Goal: Task Accomplishment & Management: Manage account settings

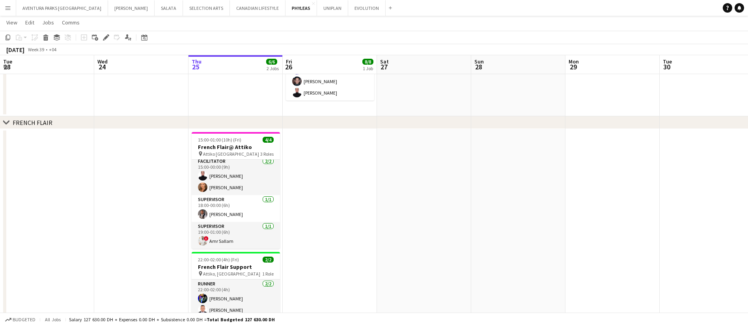
scroll to position [147, 0]
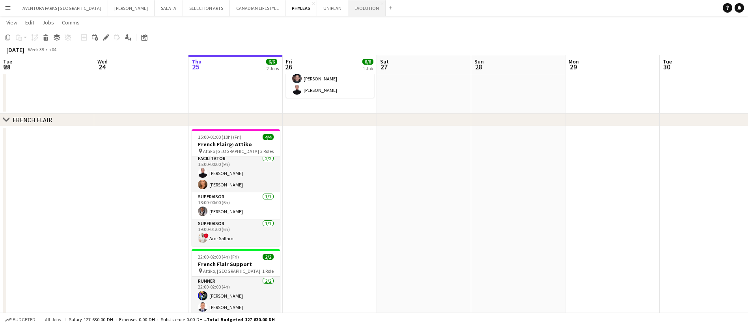
click at [348, 8] on button "EVOLUTION Close" at bounding box center [366, 7] width 37 height 15
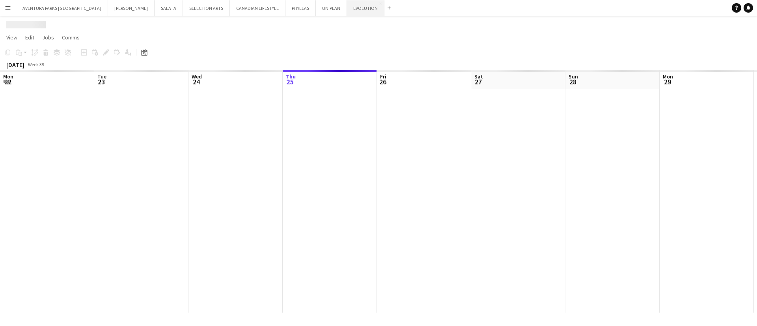
scroll to position [0, 189]
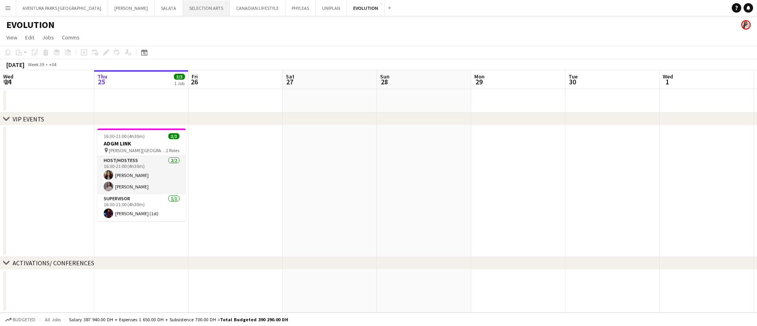
click at [183, 8] on button "SELECTION ARTS Close" at bounding box center [206, 7] width 47 height 15
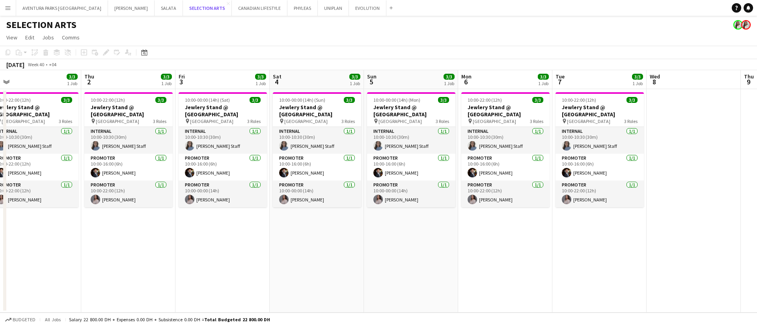
scroll to position [0, 193]
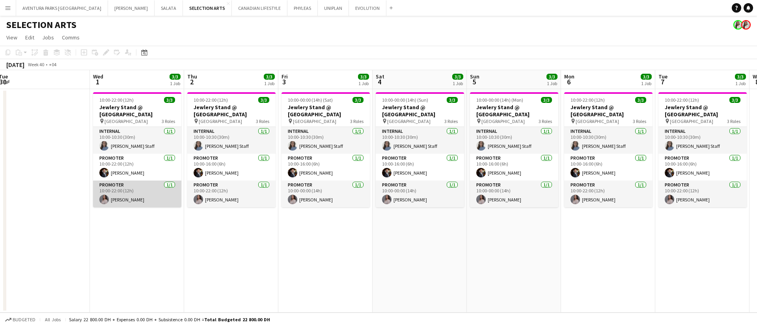
click at [131, 200] on app-card-role "Promoter [DATE] 10:00-22:00 (12h) [PERSON_NAME]" at bounding box center [137, 194] width 88 height 27
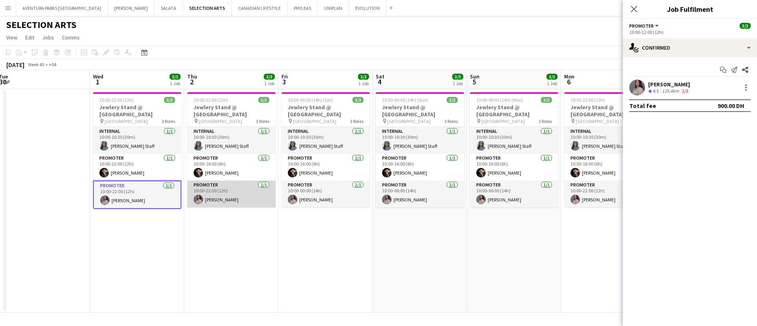
click at [226, 187] on app-card-role "Promoter [DATE] 10:00-22:00 (12h) [PERSON_NAME]" at bounding box center [231, 194] width 88 height 27
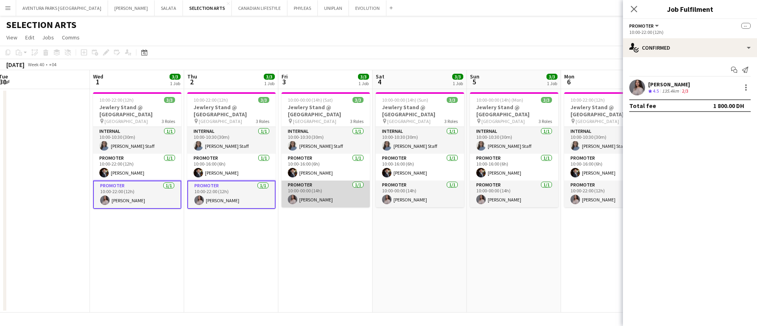
click at [331, 195] on app-card-role "Promoter [DATE] 10:00-00:00 (14h) [PERSON_NAME]" at bounding box center [326, 194] width 88 height 27
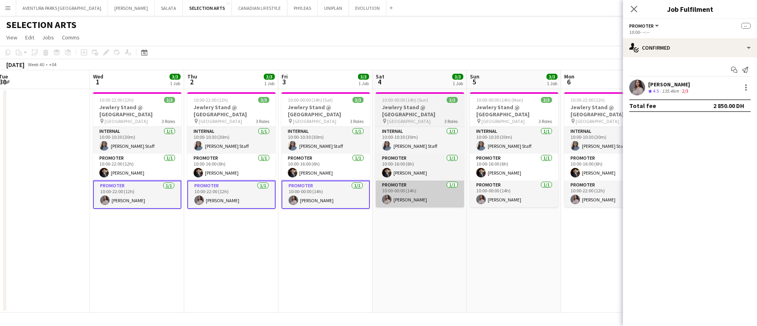
click at [415, 183] on app-card-role "Promoter [DATE] 10:00-00:00 (14h) [PERSON_NAME]" at bounding box center [420, 194] width 88 height 27
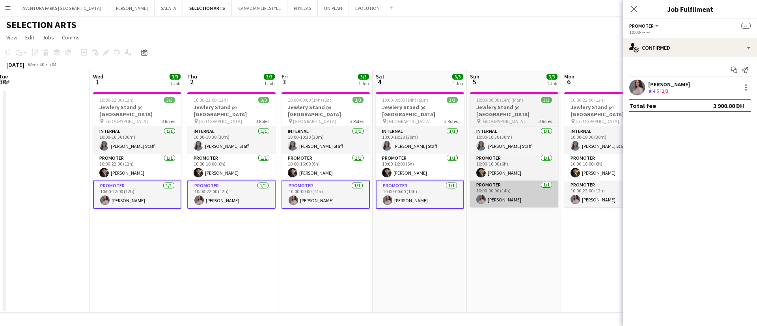
click at [500, 199] on app-card-role "Promoter [DATE] 10:00-00:00 (14h) [PERSON_NAME]" at bounding box center [514, 194] width 88 height 27
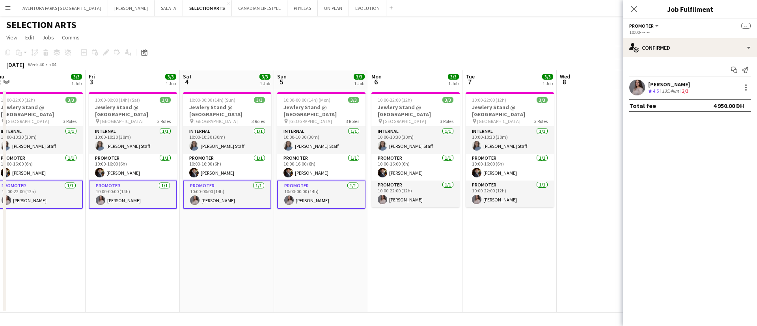
scroll to position [0, 293]
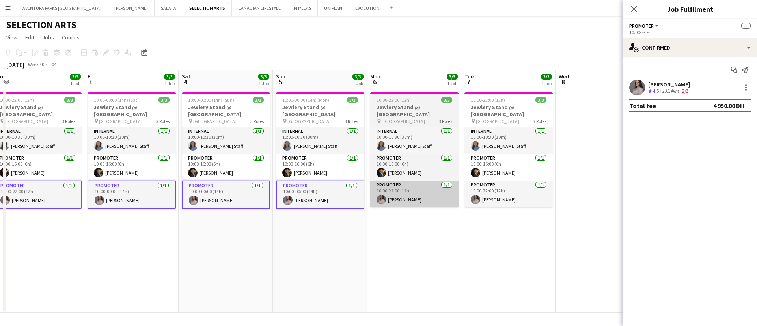
click at [419, 202] on app-card-role "Promoter [DATE] 10:00-22:00 (12h) [PERSON_NAME]" at bounding box center [414, 194] width 88 height 27
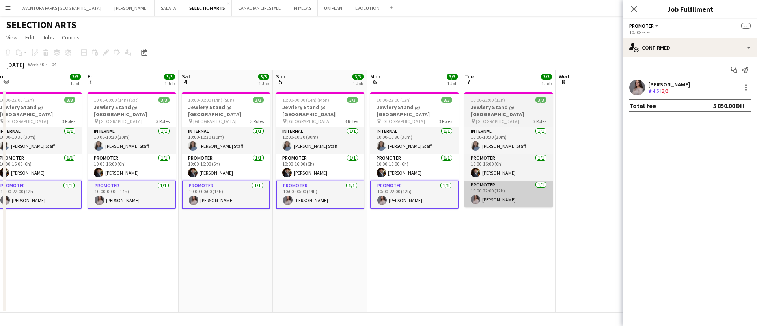
click at [504, 194] on app-card-role "Promoter [DATE] 10:00-22:00 (12h) [PERSON_NAME]" at bounding box center [509, 194] width 88 height 27
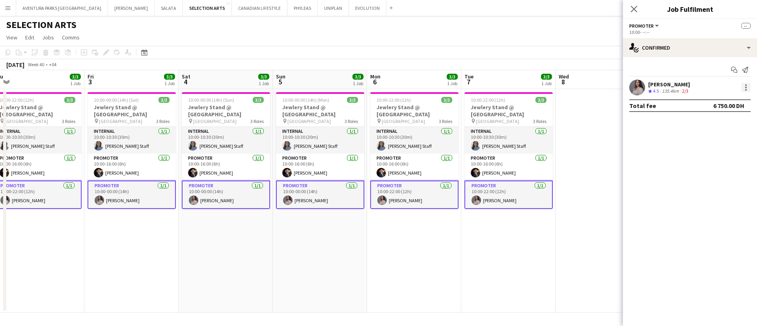
click at [748, 87] on div at bounding box center [745, 87] width 9 height 9
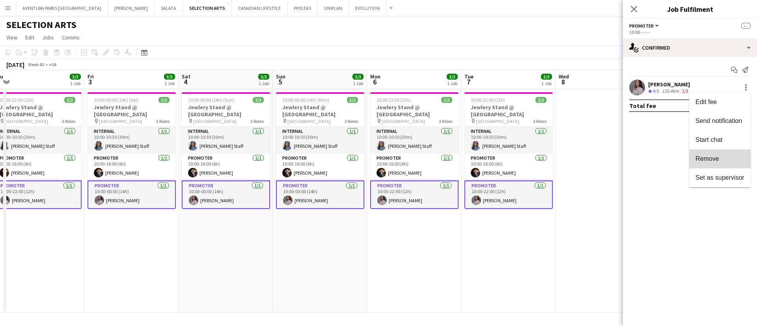
click at [709, 155] on span "Remove" at bounding box center [708, 158] width 24 height 7
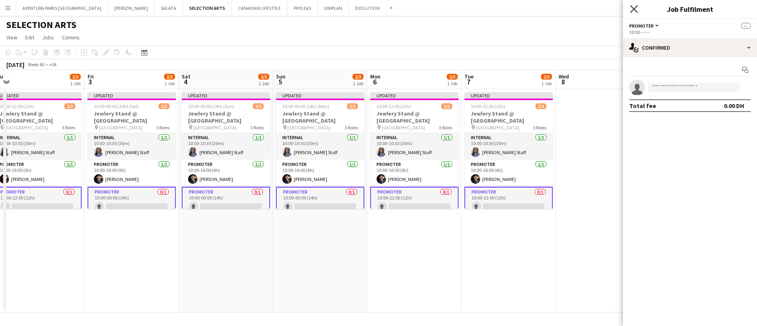
click at [632, 12] on icon "Close pop-in" at bounding box center [633, 8] width 7 height 7
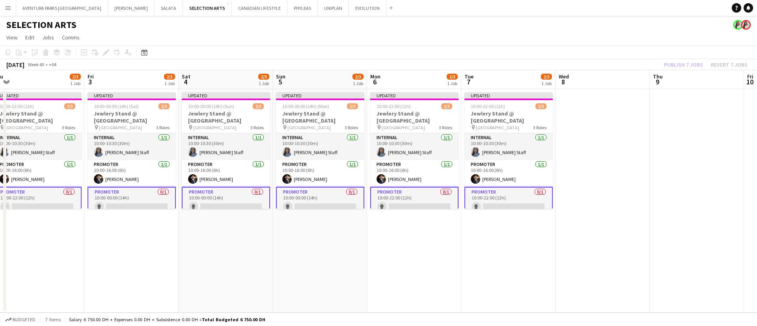
click at [593, 166] on app-date-cell at bounding box center [603, 201] width 94 height 224
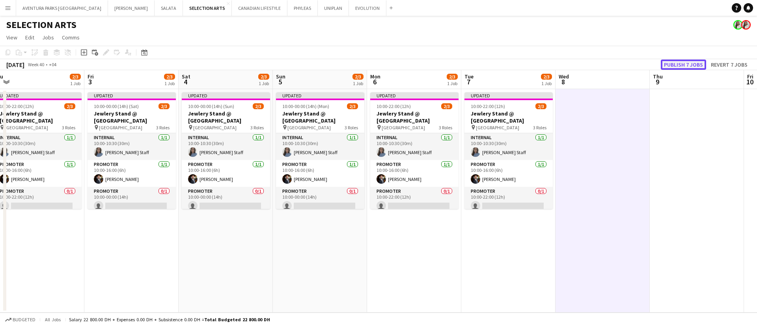
click at [691, 64] on button "Publish 7 jobs" at bounding box center [683, 65] width 45 height 10
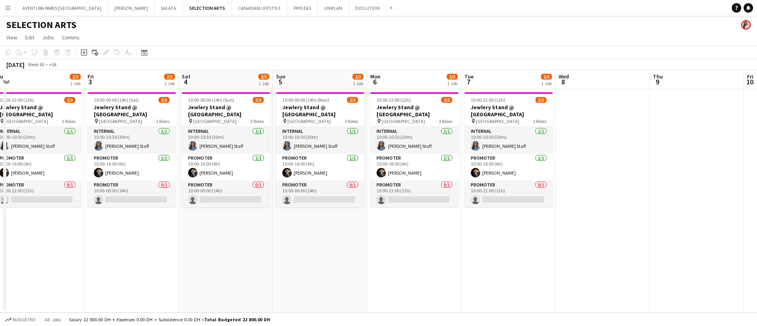
click at [706, 215] on app-date-cell at bounding box center [697, 201] width 94 height 224
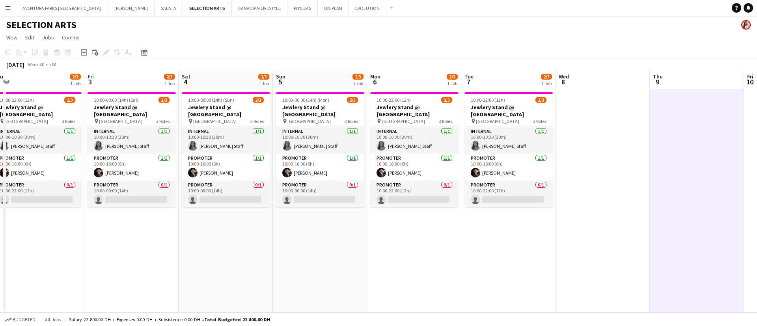
click at [703, 207] on app-date-cell at bounding box center [697, 201] width 94 height 224
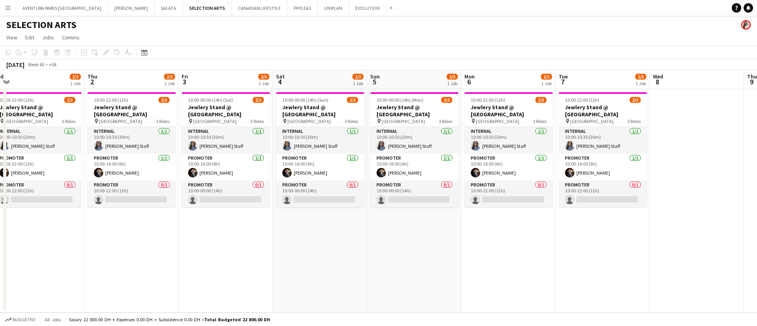
scroll to position [0, 211]
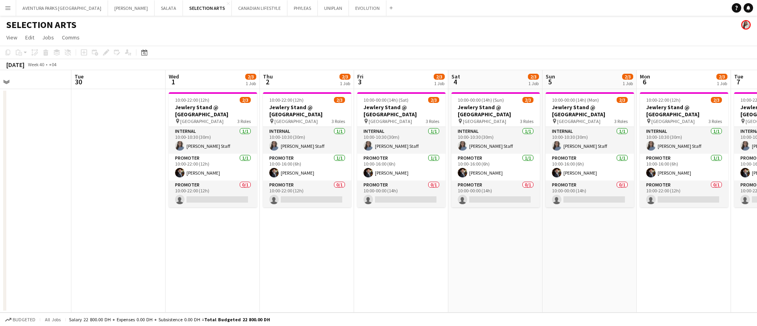
click at [641, 297] on app-date-cell "10:00-22:00 (12h) 2/3 Jewlery Stand @ [GEOGRAPHIC_DATA] pin [GEOGRAPHIC_DATA] 3…" at bounding box center [684, 201] width 94 height 224
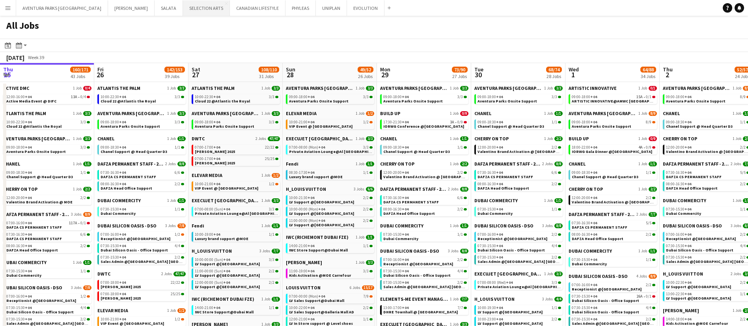
scroll to position [0, 251]
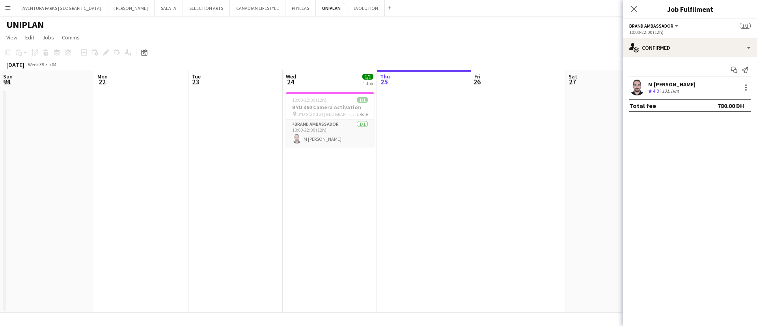
scroll to position [0, 189]
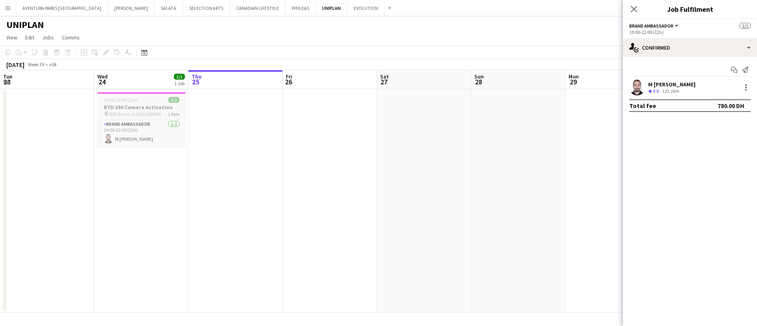
click at [129, 106] on h3 "BYD 360 Camera Activation" at bounding box center [141, 107] width 88 height 7
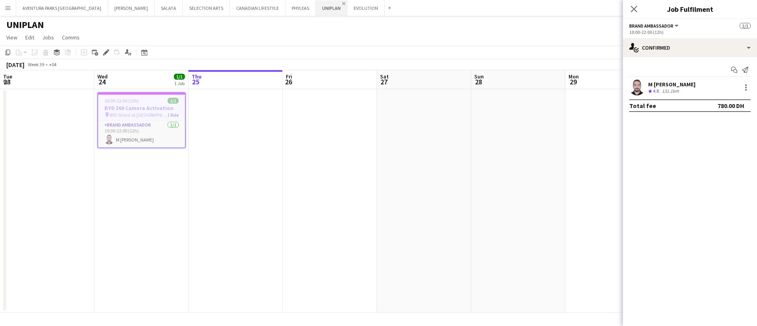
click at [342, 3] on app-icon "Close" at bounding box center [343, 3] width 3 height 3
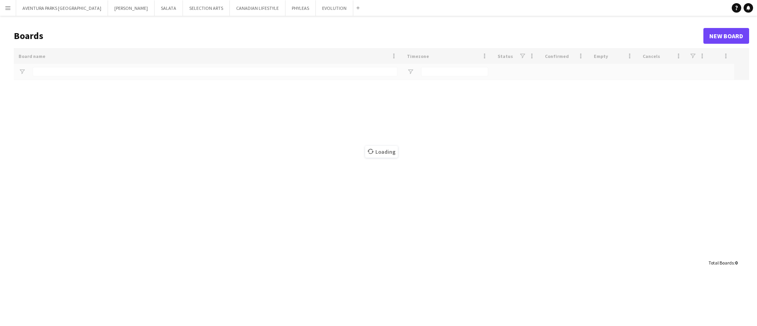
type input "*******"
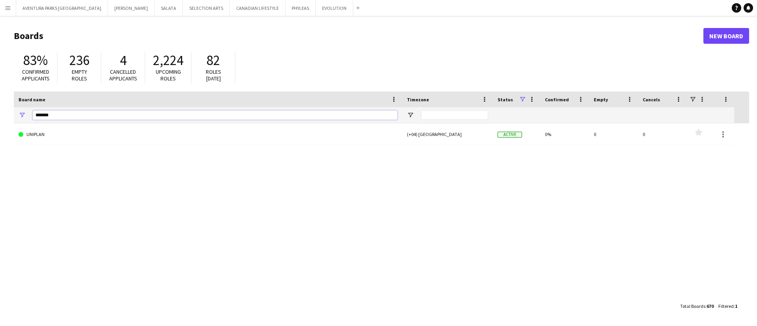
drag, startPoint x: 65, startPoint y: 113, endPoint x: 23, endPoint y: 115, distance: 41.4
click at [23, 115] on div "*******" at bounding box center [208, 115] width 388 height 16
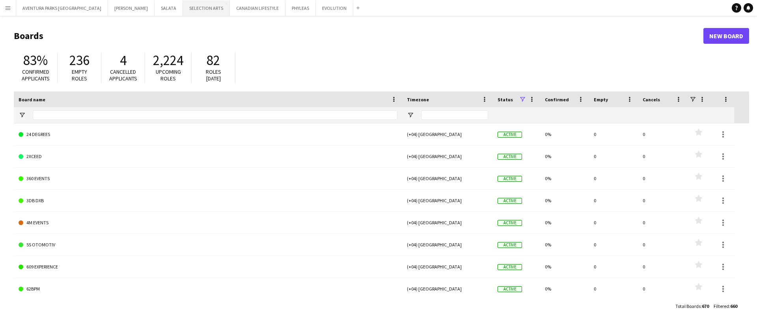
click at [183, 9] on button "SELECTION ARTS Close" at bounding box center [206, 7] width 47 height 15
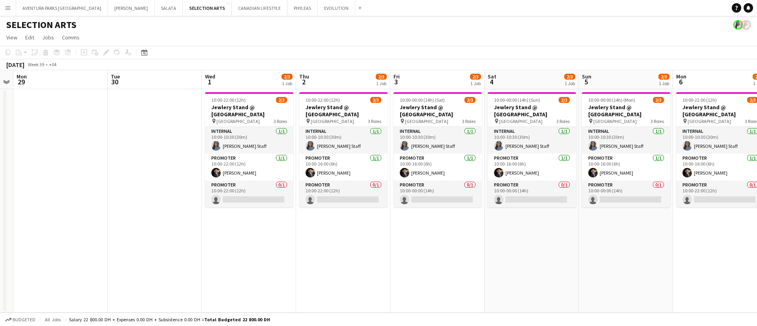
scroll to position [0, 270]
drag, startPoint x: 469, startPoint y: 147, endPoint x: 10, endPoint y: 131, distance: 459.0
click at [10, 131] on app-calendar-viewport "Fri 26 Sat 27 Sun 28 Mon 29 Tue 30 Wed 1 2/3 1 Job Thu 2 2/3 1 Job Fri 3 2/3 1 …" at bounding box center [378, 191] width 757 height 243
click at [254, 185] on app-card-role "Promoter 0/1 10:00-22:00 (12h) single-neutral-actions" at bounding box center [248, 194] width 88 height 27
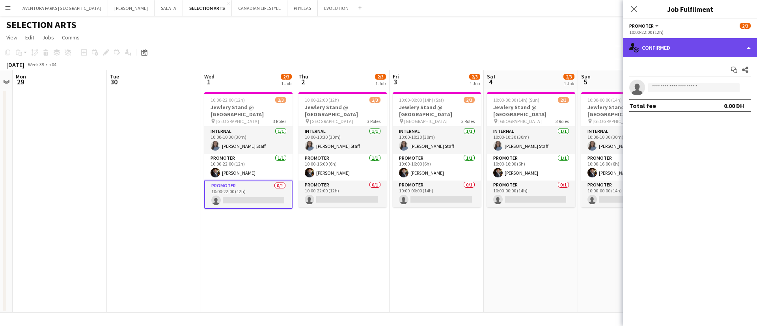
click at [716, 42] on div "single-neutral-actions-check-2 Confirmed" at bounding box center [690, 47] width 134 height 19
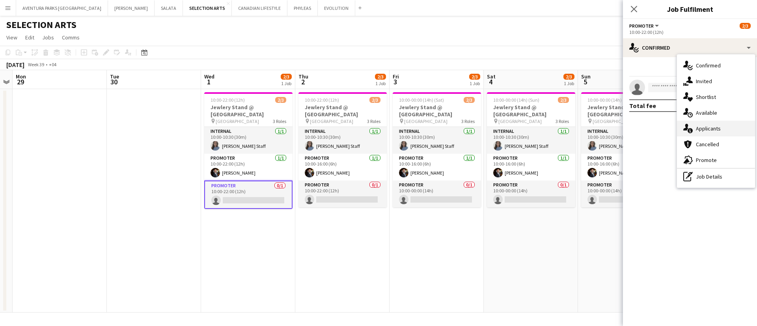
click at [713, 124] on div "single-neutral-actions-information Applicants" at bounding box center [716, 129] width 78 height 16
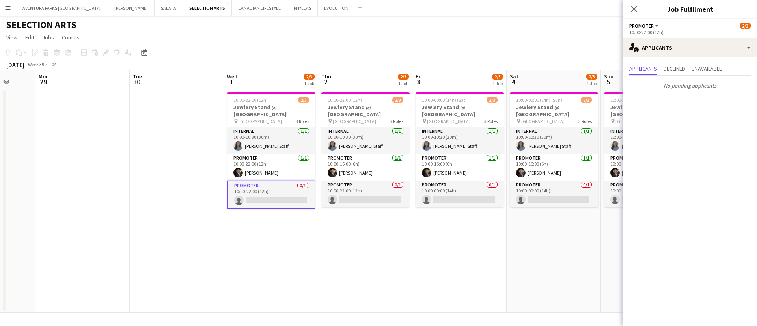
scroll to position [0, 241]
